Goal: Submit feedback/report problem

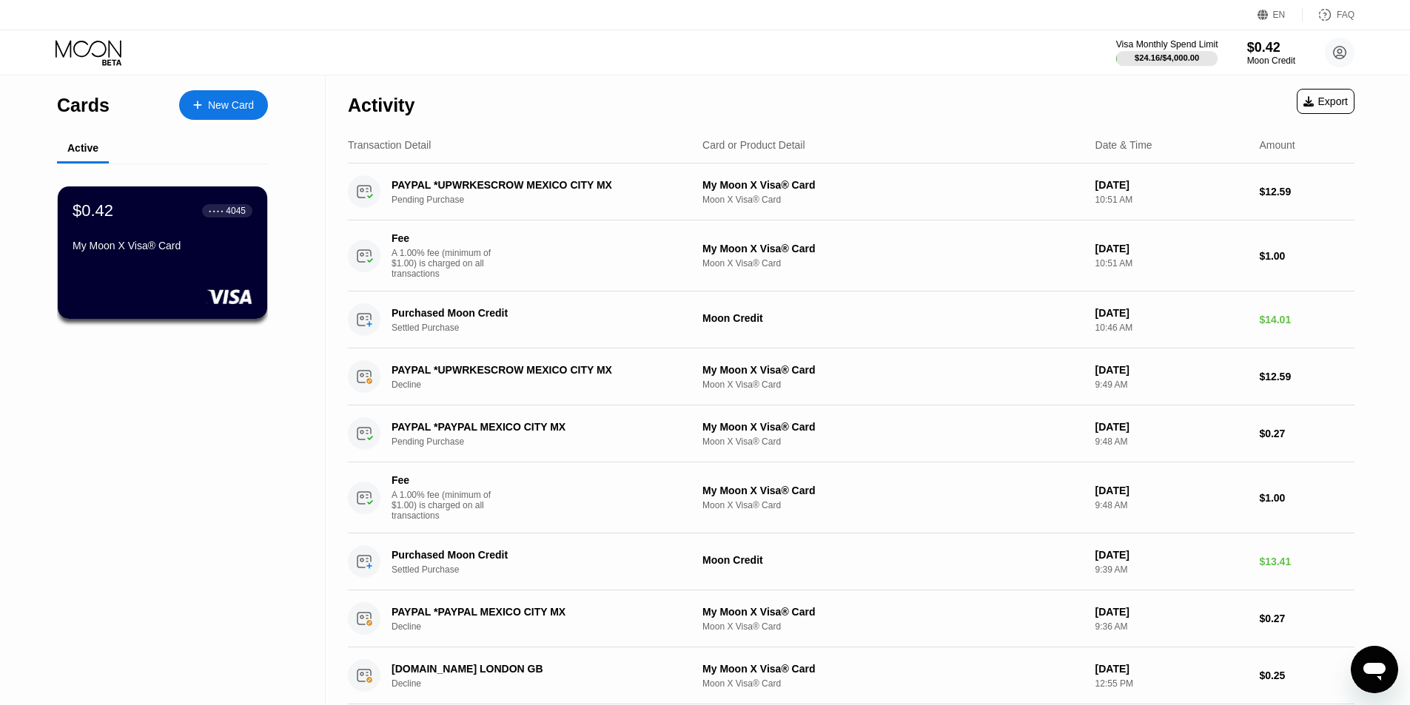
click at [1180, 61] on div "$24.16 / $4,000.00" at bounding box center [1167, 57] width 64 height 9
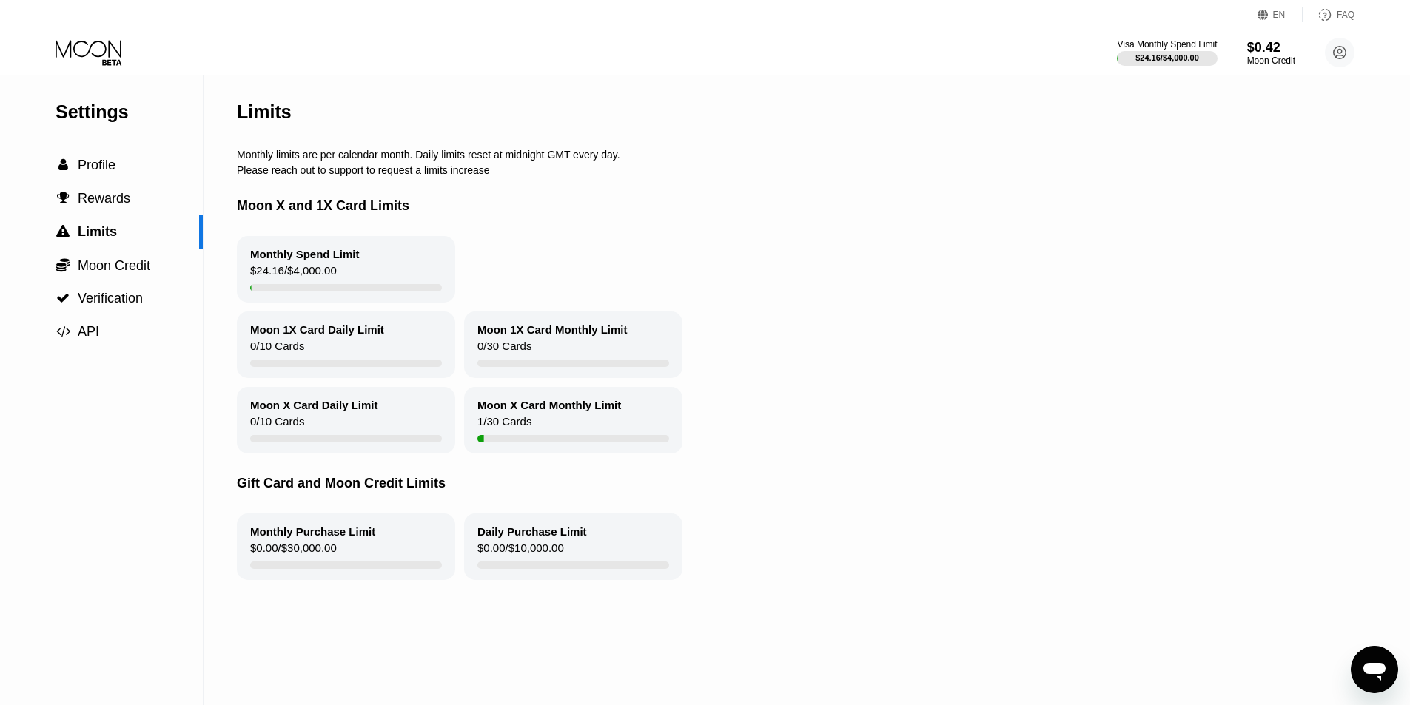
click at [513, 435] on div "1 / 30 Cards" at bounding box center [504, 425] width 54 height 20
click at [492, 432] on div "1 / 30 Cards" at bounding box center [504, 425] width 54 height 20
click at [526, 426] on div "1 / 30 Cards" at bounding box center [504, 425] width 54 height 20
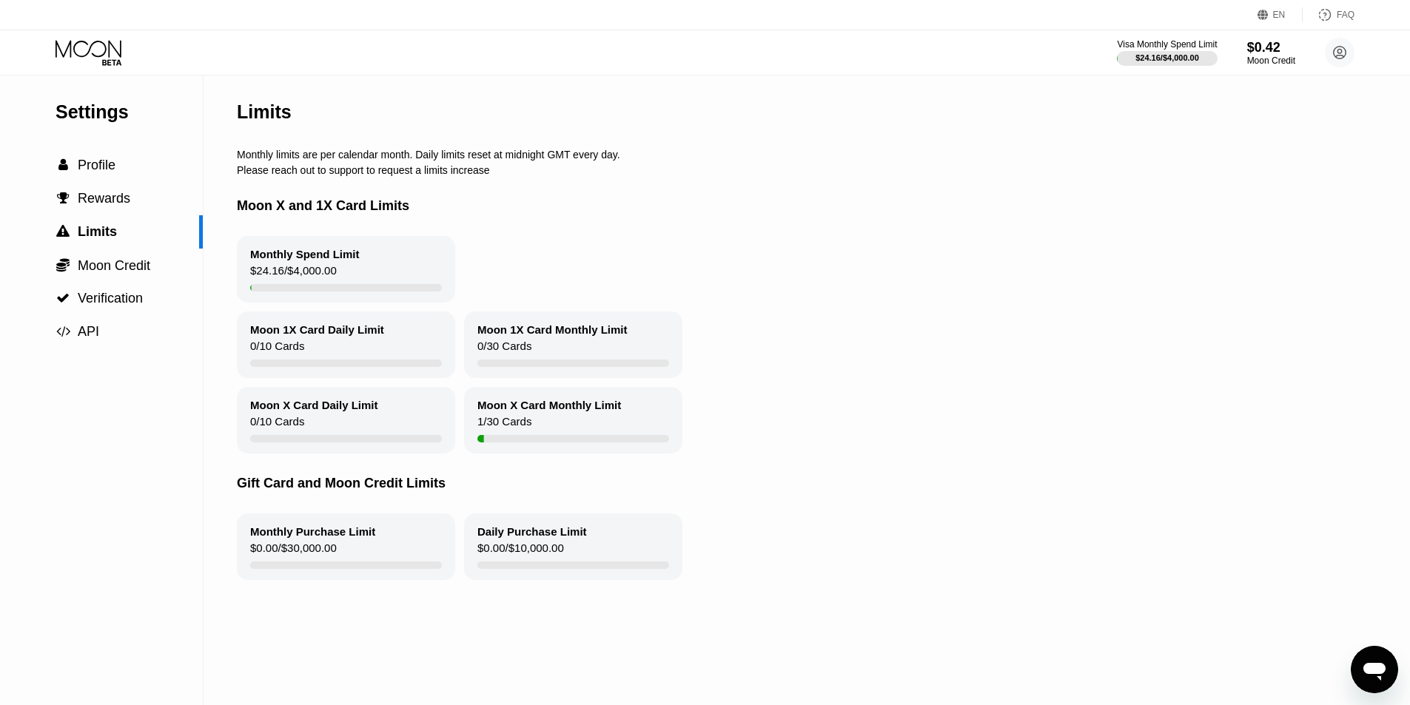
click at [540, 412] on div "Moon X Card Monthly Limit" at bounding box center [549, 405] width 144 height 13
click at [546, 411] on div "Moon X Card Monthly Limit" at bounding box center [549, 405] width 144 height 13
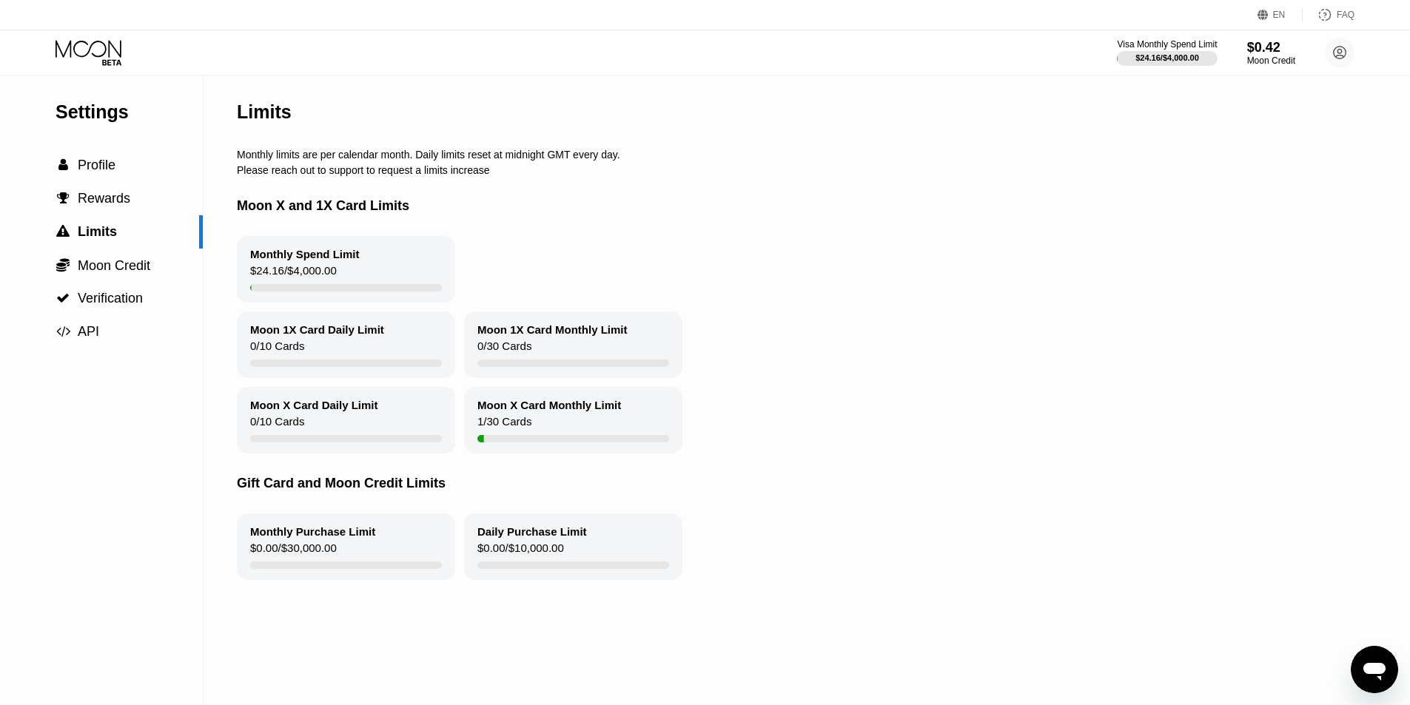
click at [546, 411] on div "Moon X Card Monthly Limit" at bounding box center [549, 405] width 144 height 13
click at [512, 435] on div "1 / 30 Cards" at bounding box center [504, 425] width 54 height 20
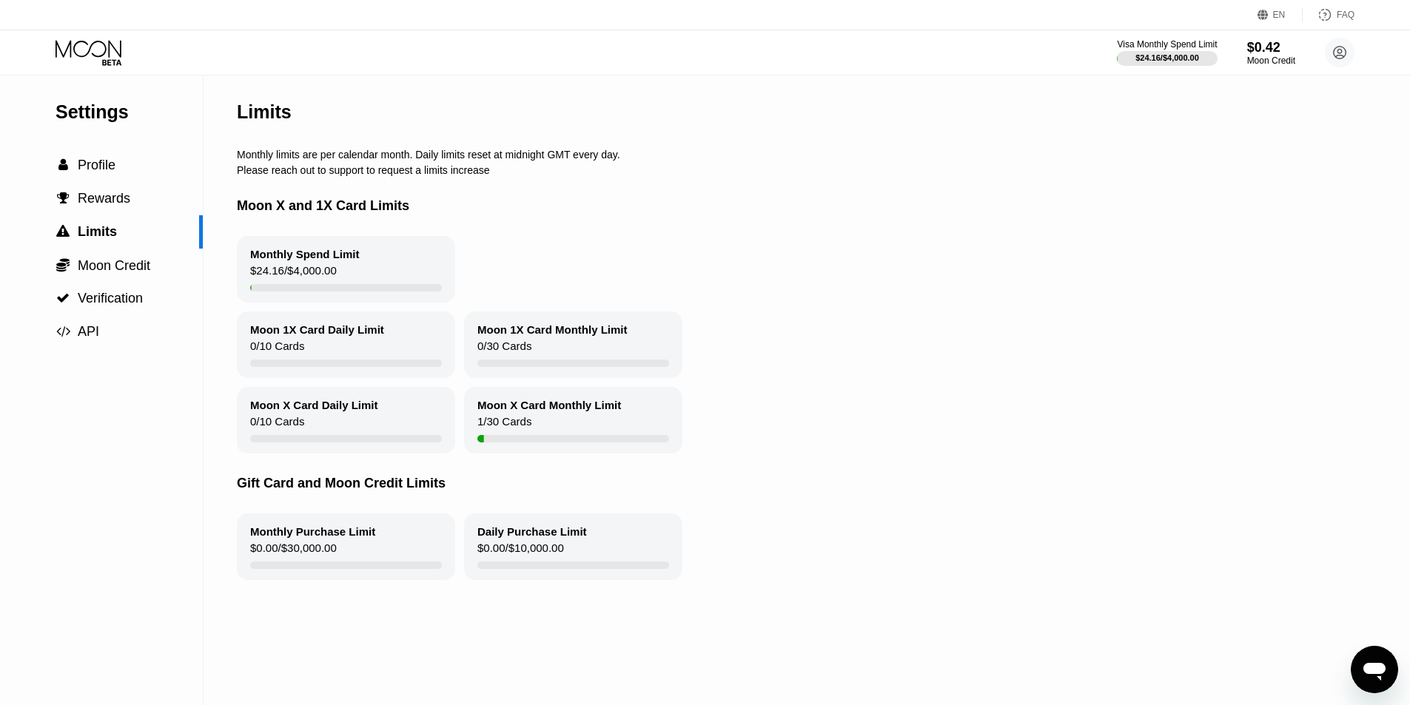
click at [335, 276] on div "Monthly Spend Limit $24.16 / $4,000.00" at bounding box center [346, 269] width 218 height 67
click at [520, 435] on div "1 / 30 Cards" at bounding box center [504, 425] width 54 height 20
click at [359, 437] on div "Moon X Card Daily Limit 0 / 10 Cards" at bounding box center [346, 420] width 218 height 67
click at [349, 336] on div "Moon 1X Card Daily Limit" at bounding box center [317, 329] width 134 height 13
click at [326, 261] on div "Monthly Spend Limit" at bounding box center [305, 254] width 110 height 13
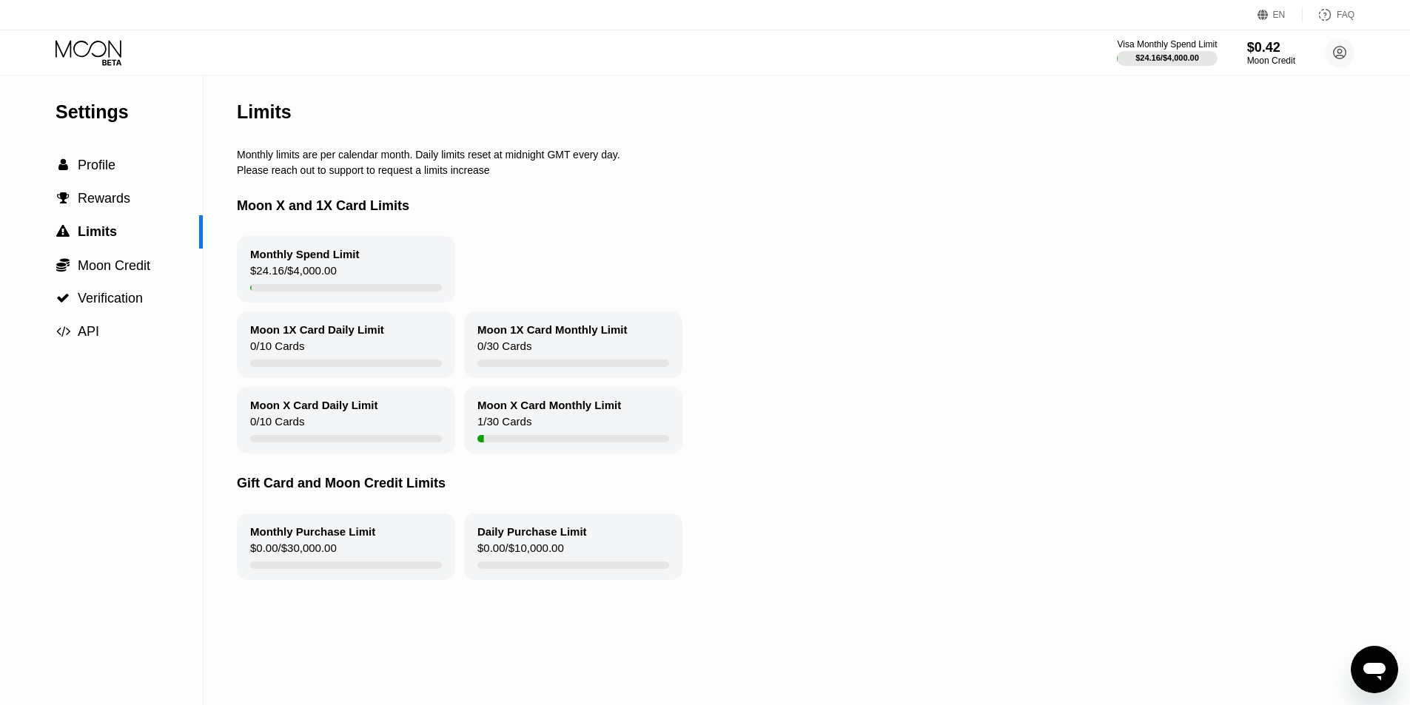
click at [515, 352] on div "0 / 30 Cards" at bounding box center [504, 350] width 54 height 20
click at [369, 560] on div "Monthly Purchase Limit $0.00 / $30,000.00" at bounding box center [346, 547] width 218 height 67
click at [520, 554] on div "$0.00 / $10,000.00" at bounding box center [520, 552] width 87 height 20
click at [73, 173] on div " Profile" at bounding box center [86, 166] width 60 height 16
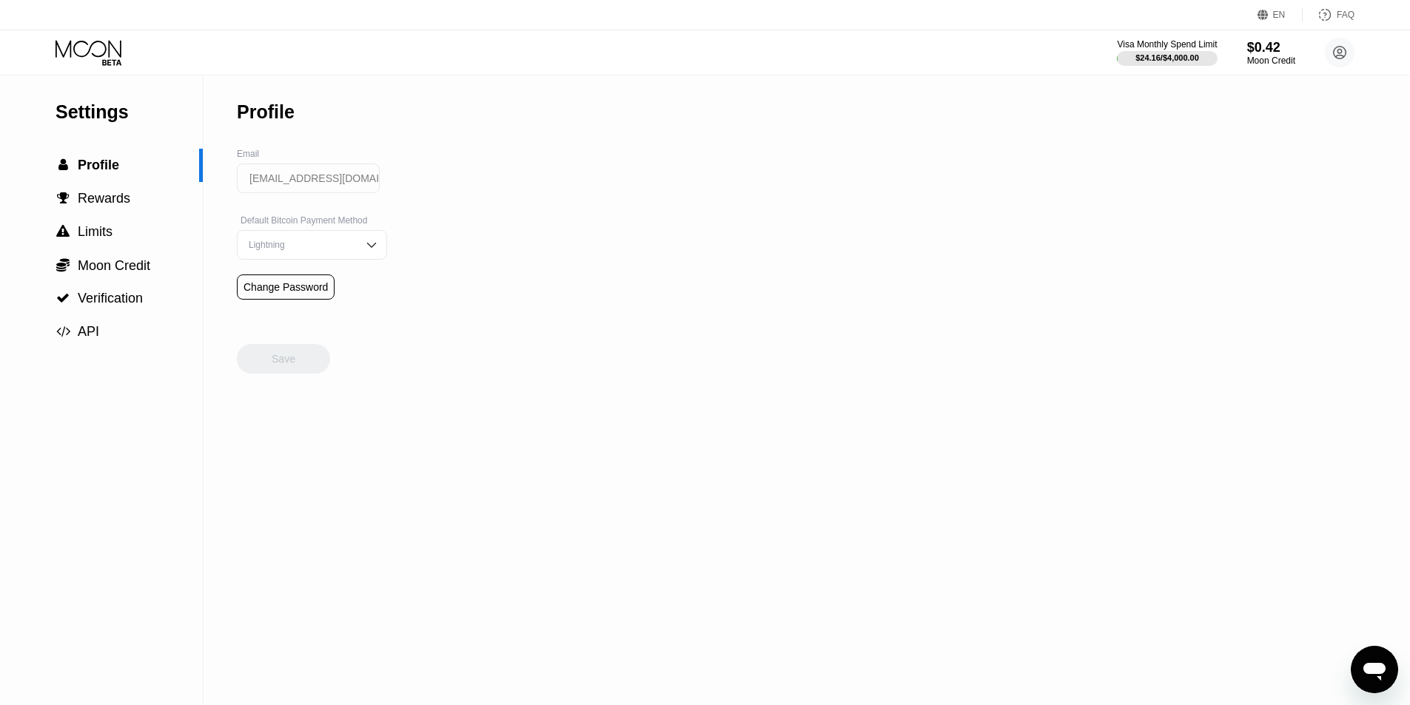
click at [312, 184] on input "[EMAIL_ADDRESS][DOMAIN_NAME]" at bounding box center [308, 179] width 143 height 30
drag, startPoint x: 297, startPoint y: 183, endPoint x: 235, endPoint y: 184, distance: 62.2
click at [235, 184] on div "Settings  Profile  Rewards  Limits  Moon Credit  Verification  API Profil…" at bounding box center [705, 391] width 1410 height 630
click at [275, 182] on input "[EMAIL_ADDRESS][DOMAIN_NAME]" at bounding box center [308, 179] width 143 height 30
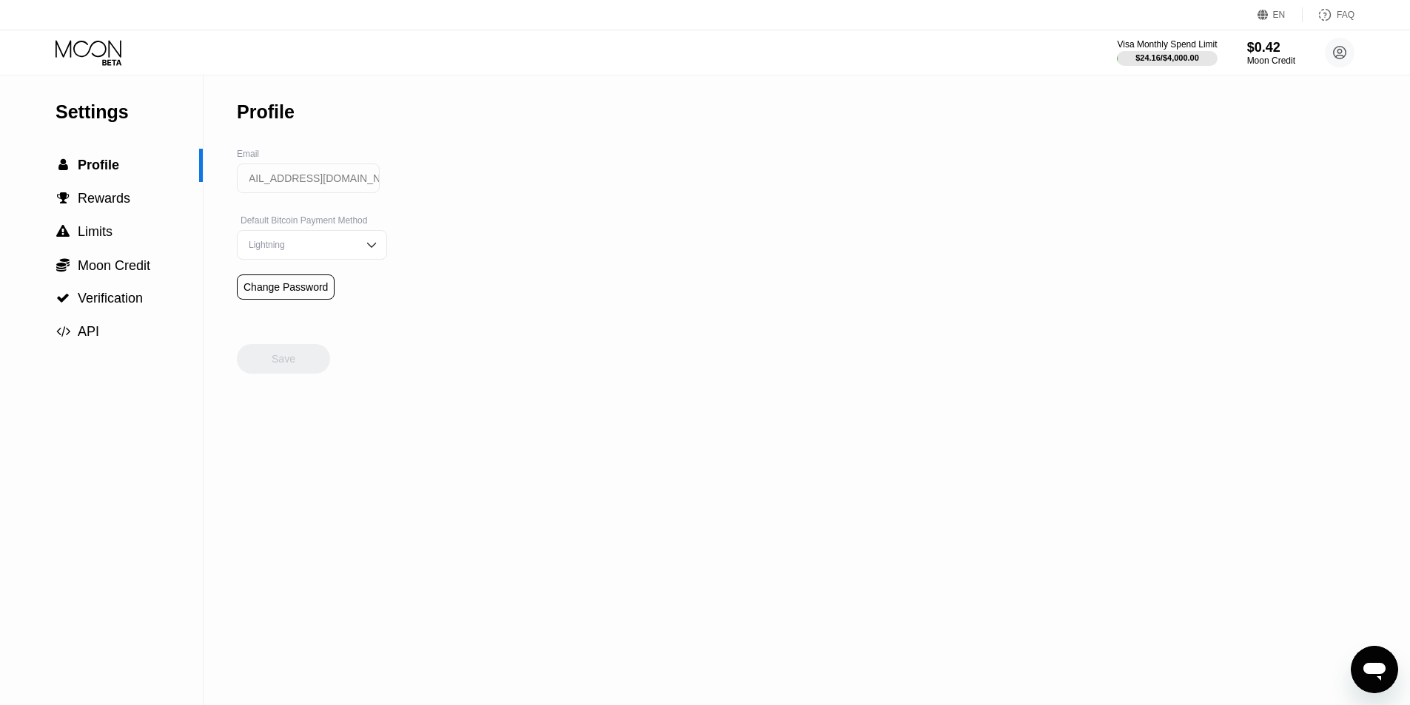
drag, startPoint x: 297, startPoint y: 183, endPoint x: 380, endPoint y: 187, distance: 83.8
click at [380, 187] on div "Settings  Profile  Rewards  Limits  Moon Credit  Verification  API Profil…" at bounding box center [705, 391] width 1410 height 630
click at [331, 178] on input "[EMAIL_ADDRESS][DOMAIN_NAME]" at bounding box center [308, 179] width 143 height 30
drag, startPoint x: 300, startPoint y: 184, endPoint x: 241, endPoint y: 172, distance: 59.5
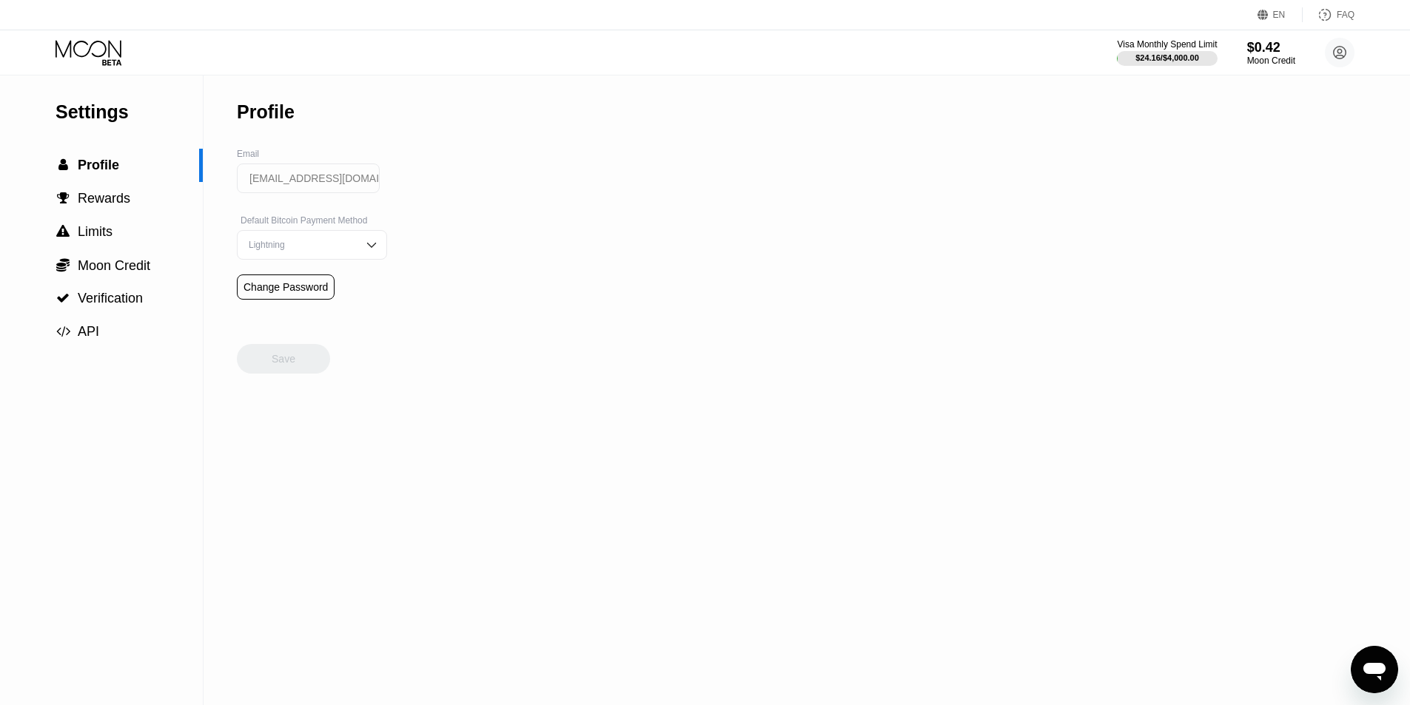
click at [241, 172] on input "[EMAIL_ADDRESS][DOMAIN_NAME]" at bounding box center [308, 179] width 143 height 30
click at [321, 181] on input "[EMAIL_ADDRESS][DOMAIN_NAME]" at bounding box center [308, 179] width 143 height 30
click at [313, 181] on input "[EMAIL_ADDRESS][DOMAIN_NAME]" at bounding box center [308, 179] width 143 height 30
drag, startPoint x: 313, startPoint y: 181, endPoint x: 378, endPoint y: 181, distance: 64.4
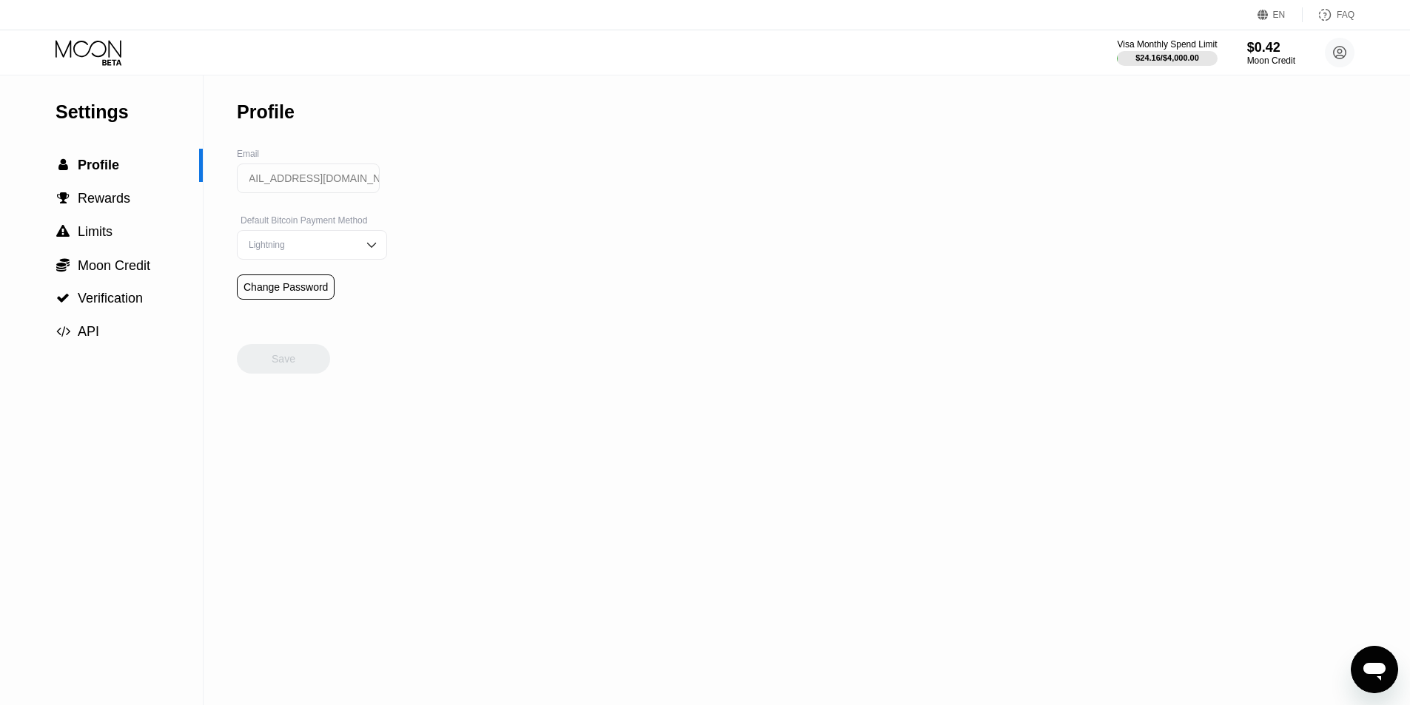
click at [378, 181] on div "Settings  Profile  Rewards  Limits  Moon Credit  Verification  API Profil…" at bounding box center [705, 391] width 1410 height 630
drag, startPoint x: 979, startPoint y: 255, endPoint x: 1004, endPoint y: 289, distance: 41.8
click at [980, 258] on div "Settings  Profile  Rewards  Limits  Moon Credit  Verification  API Profil…" at bounding box center [705, 391] width 1410 height 630
drag, startPoint x: 2720, startPoint y: 1292, endPoint x: 1369, endPoint y: 647, distance: 1497.2
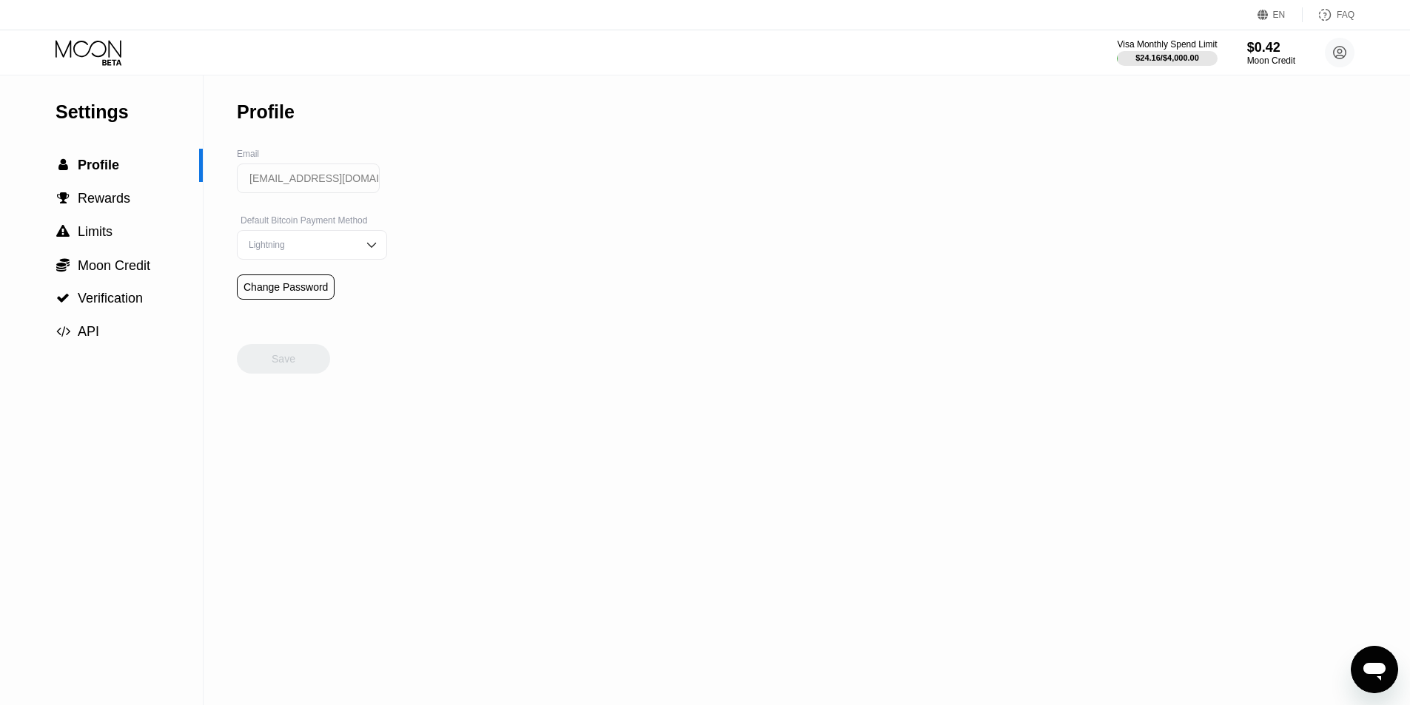
click at [1371, 658] on icon "Open messaging window" at bounding box center [1374, 670] width 27 height 27
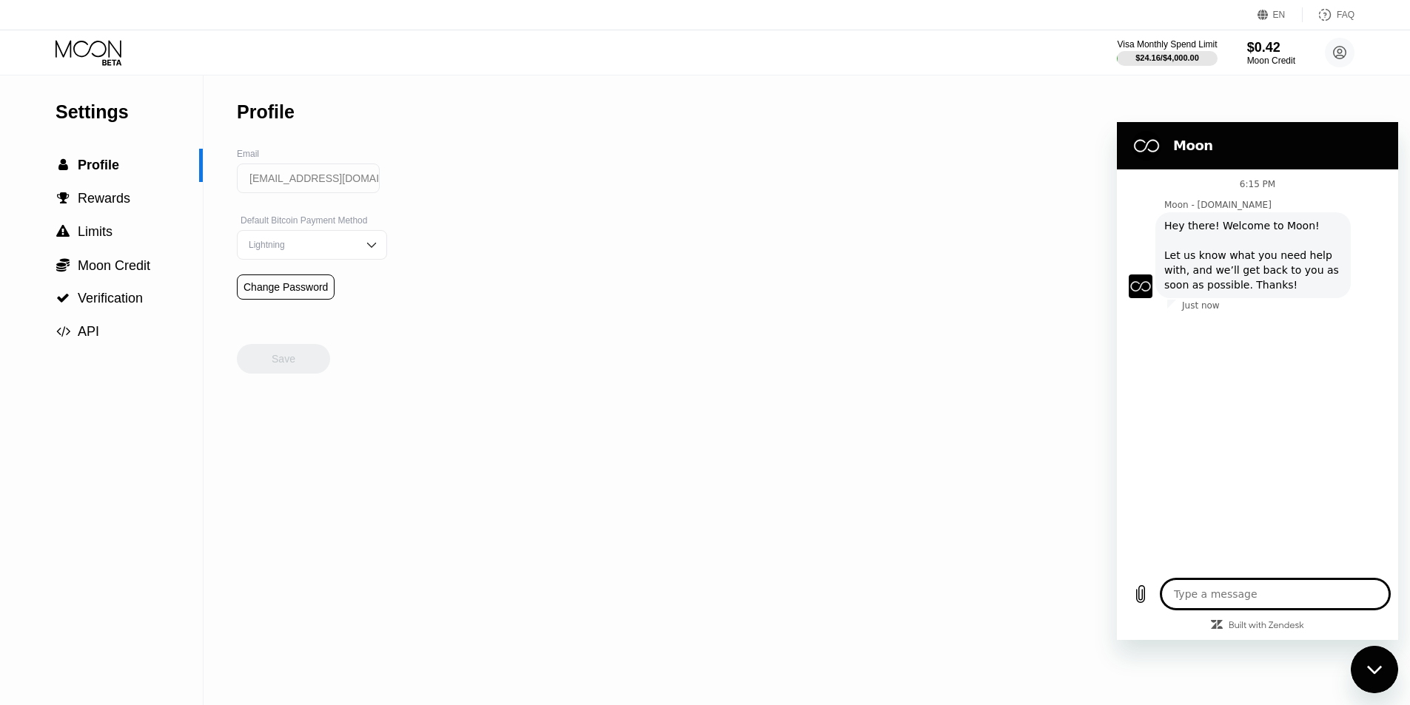
type textarea "x"
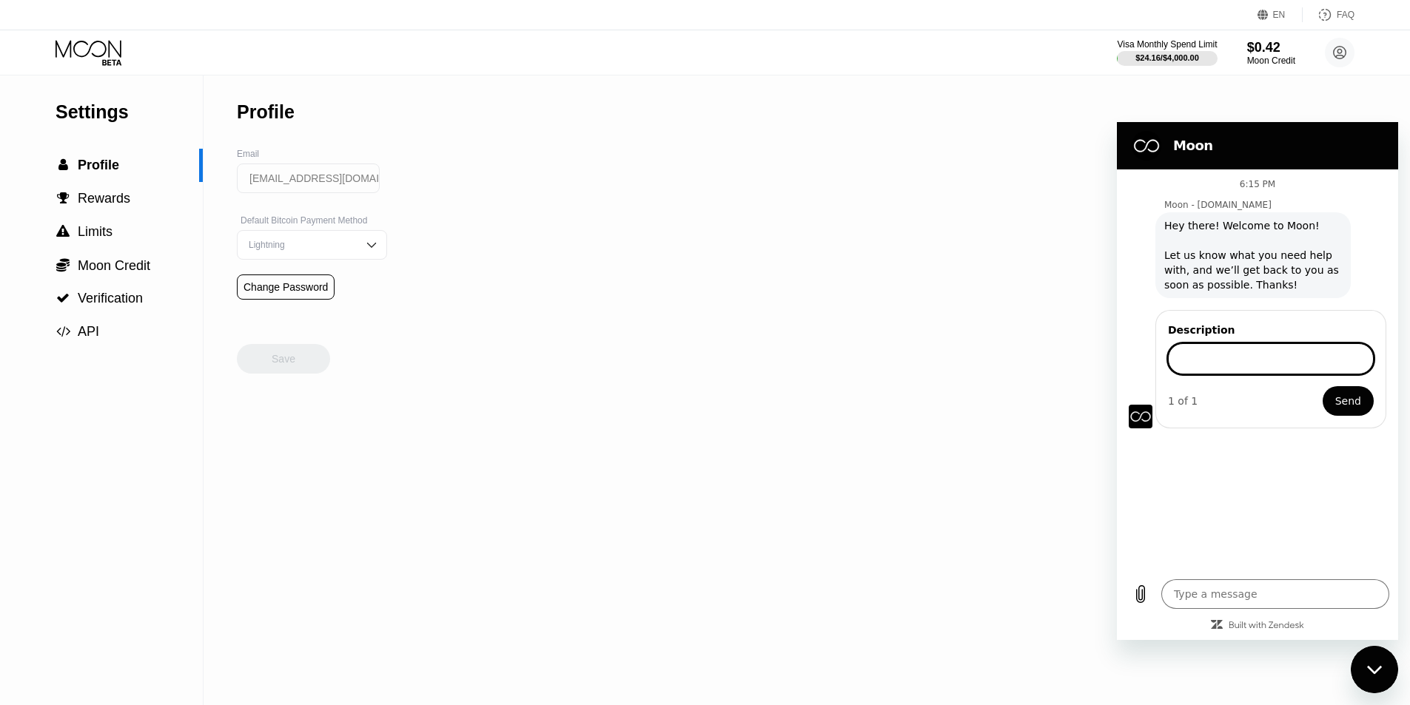
click at [1321, 53] on div "Visa Monthly Spend Limit $24.16 / $4,000.00 $0.42 Moon Credit [EMAIL_ADDRESS][D…" at bounding box center [1236, 53] width 238 height 30
click at [1342, 50] on circle at bounding box center [1340, 53] width 30 height 30
click at [1249, 95] on div "[EMAIL_ADDRESS][DOMAIN_NAME]" at bounding box center [1273, 103] width 141 height 21
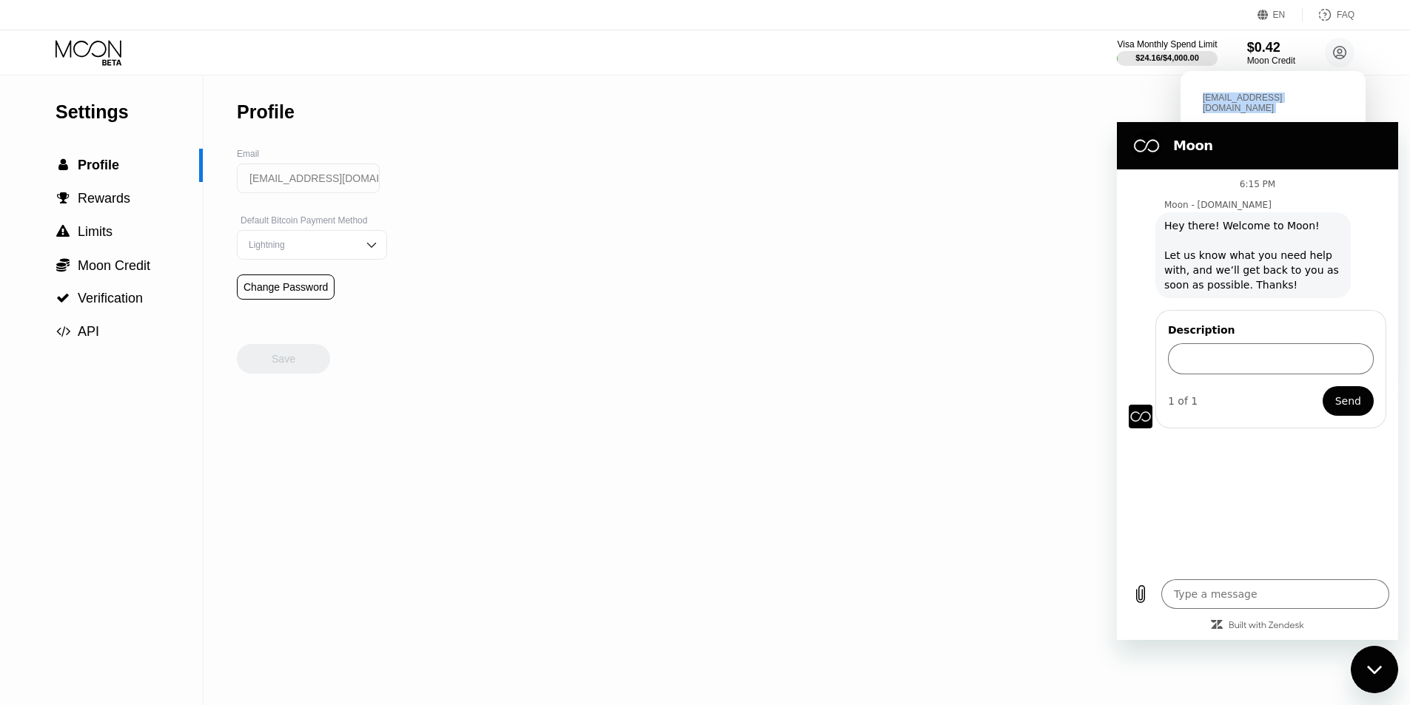
copy div "[EMAIL_ADDRESS][DOMAIN_NAME] "
click at [1267, 350] on input "Description" at bounding box center [1271, 358] width 206 height 31
paste input "[EMAIL_ADDRESS][DOMAIN_NAME]"
type input "[EMAIL_ADDRESS][DOMAIN_NAME]"
click at [1357, 397] on span "Send" at bounding box center [1348, 401] width 26 height 18
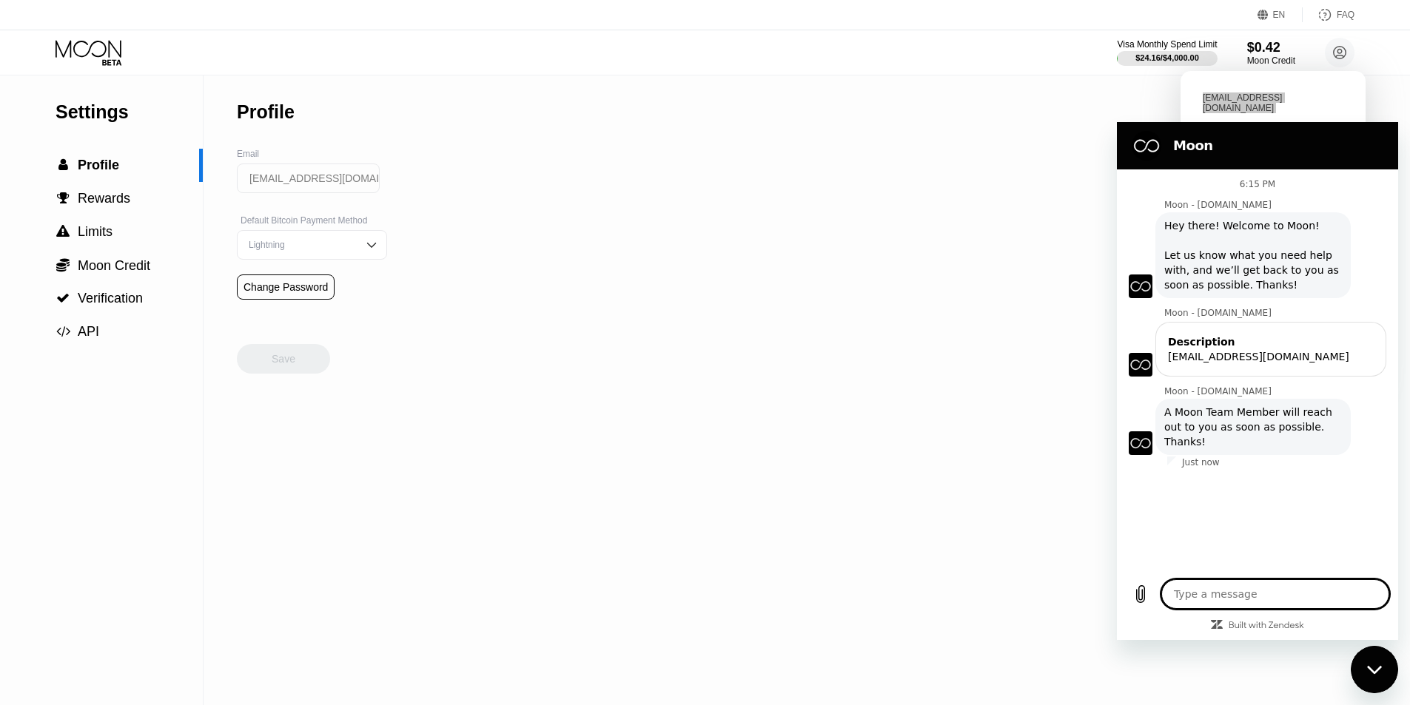
click at [1235, 590] on textarea at bounding box center [1275, 595] width 228 height 30
click at [1248, 533] on div "6:15 PM Moon - [DOMAIN_NAME] Moon - [DOMAIN_NAME] says: Hey there! Welcome to M…" at bounding box center [1257, 370] width 281 height 401
click at [1265, 590] on textarea at bounding box center [1275, 595] width 228 height 30
click at [1263, 549] on div "6:15 PM Moon - [DOMAIN_NAME] Moon - [DOMAIN_NAME] says: Hey there! Welcome to M…" at bounding box center [1257, 370] width 281 height 401
click at [1270, 584] on textarea at bounding box center [1275, 595] width 228 height 30
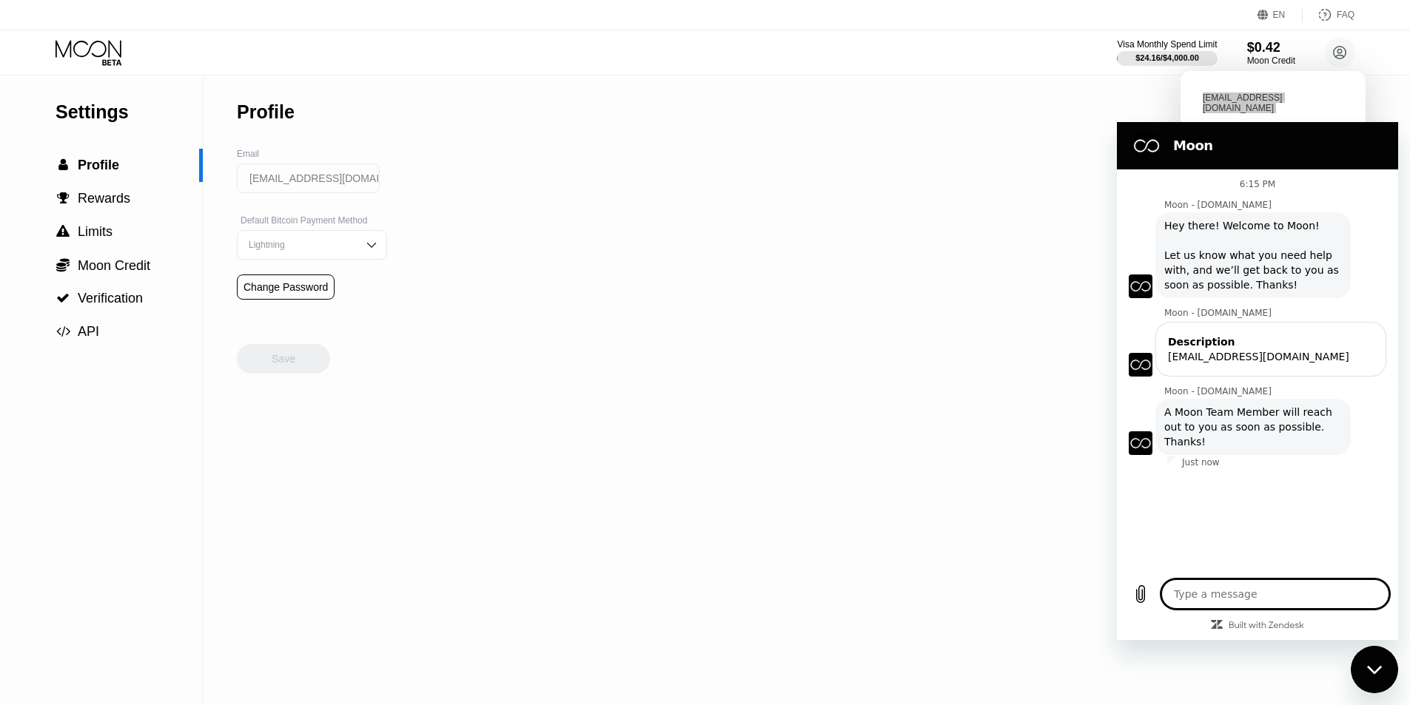
click at [1270, 554] on div "6:15 PM Moon - [DOMAIN_NAME] Moon - [DOMAIN_NAME] says: Hey there! Welcome to M…" at bounding box center [1257, 370] width 281 height 401
click at [1255, 595] on textarea at bounding box center [1275, 595] width 228 height 30
click at [1272, 537] on div "6:15 PM Moon - [DOMAIN_NAME] Moon - [DOMAIN_NAME] says: Hey there! Welcome to M…" at bounding box center [1257, 370] width 281 height 401
type textarea "x"
